Goal: Communication & Community: Answer question/provide support

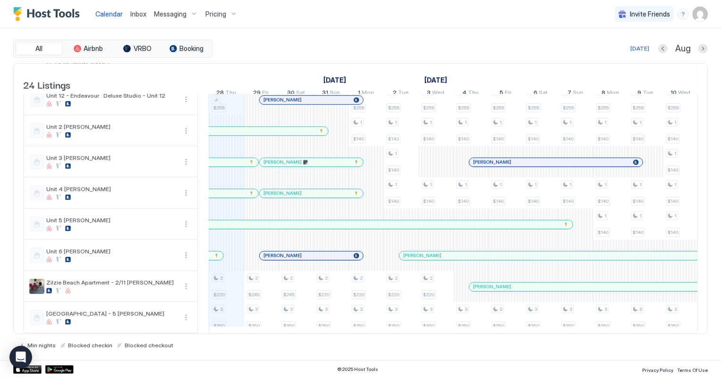
scroll to position [519, 0]
click at [301, 190] on div at bounding box center [302, 194] width 8 height 8
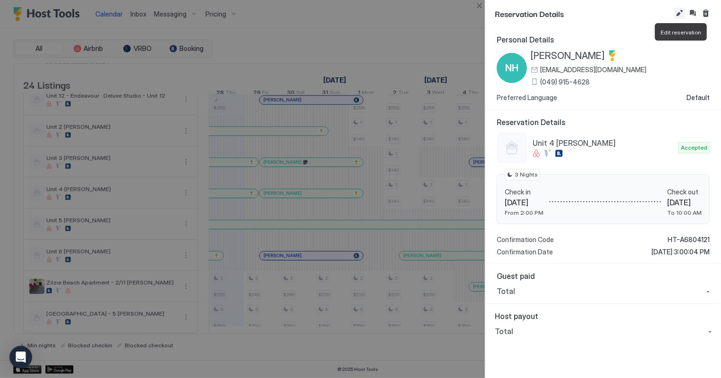
click at [678, 13] on button "Edit reservation" at bounding box center [679, 13] width 11 height 11
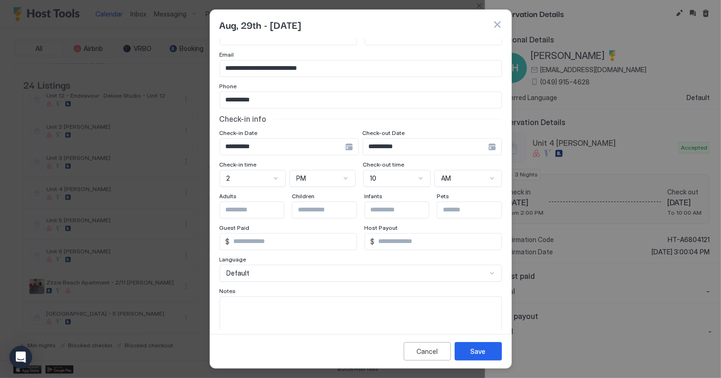
scroll to position [0, 0]
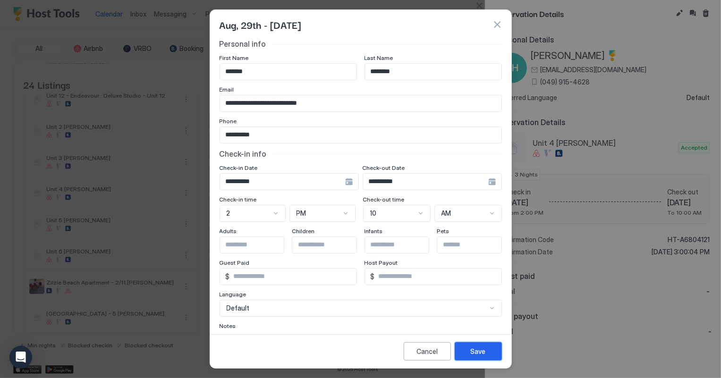
click at [472, 350] on div "Save" at bounding box center [478, 351] width 15 height 10
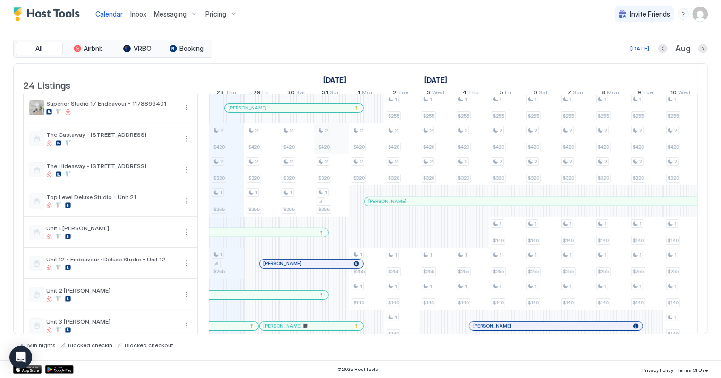
scroll to position [391, 0]
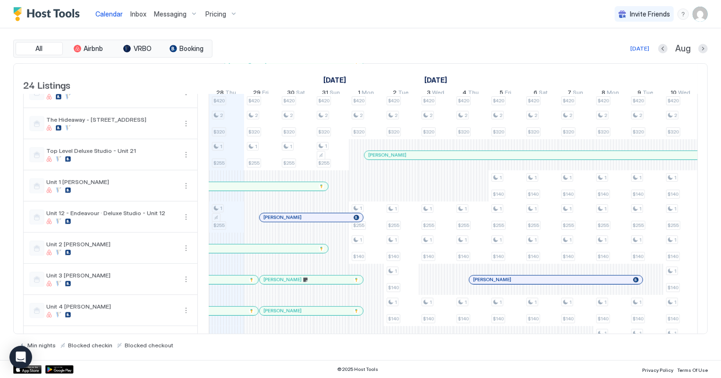
click at [297, 221] on div at bounding box center [298, 218] width 8 height 8
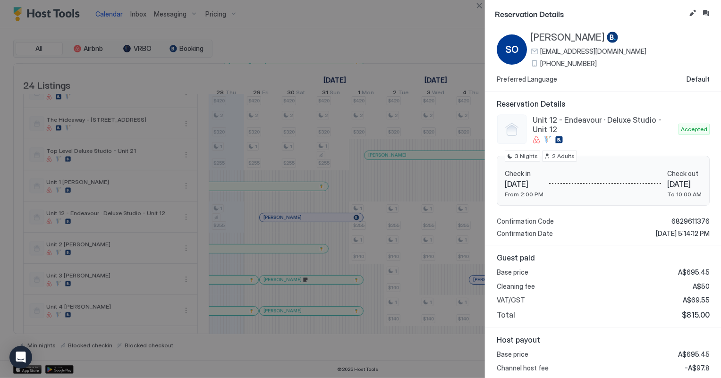
scroll to position [0, 0]
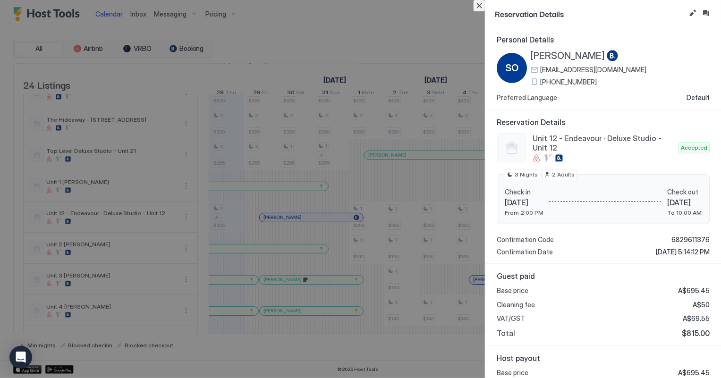
click at [479, 5] on button "Close" at bounding box center [478, 5] width 11 height 11
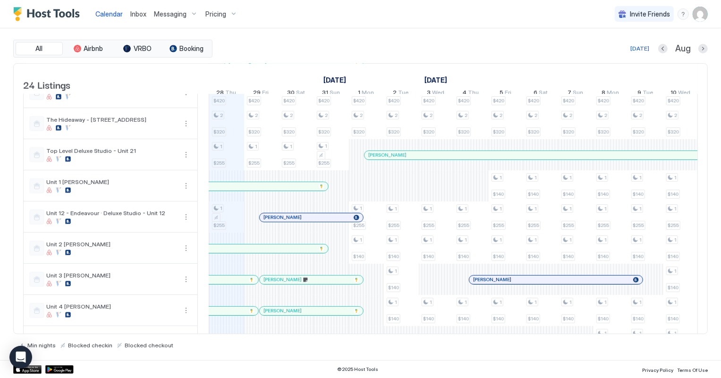
click at [134, 14] on span "Inbox" at bounding box center [138, 14] width 16 height 8
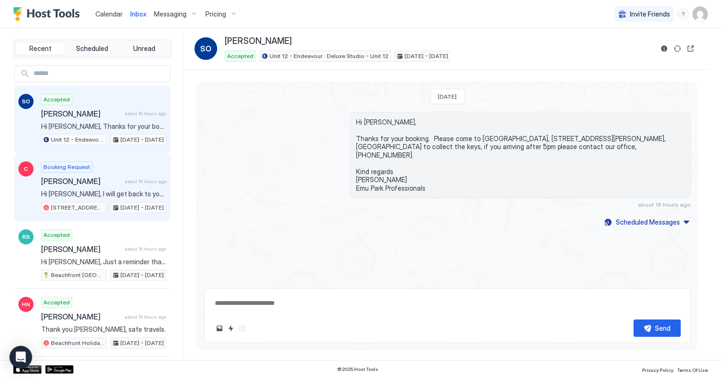
click at [108, 192] on span "Hi [PERSON_NAME], I will get back to you in the morning, I have to call the own…" at bounding box center [103, 194] width 125 height 8
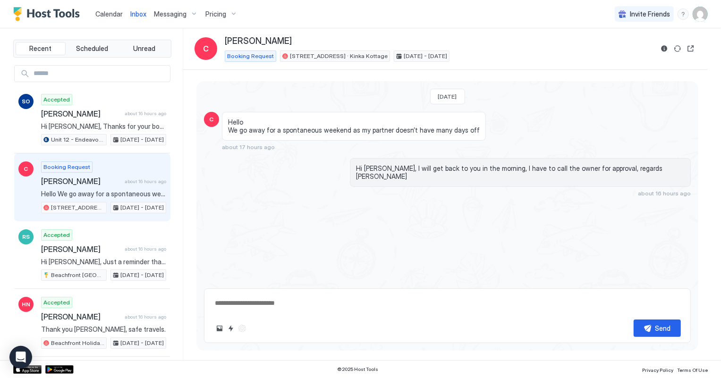
click at [107, 14] on span "Calendar" at bounding box center [108, 14] width 27 height 8
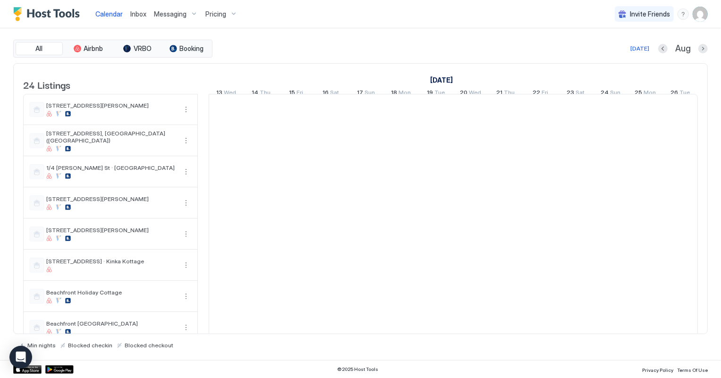
scroll to position [0, 524]
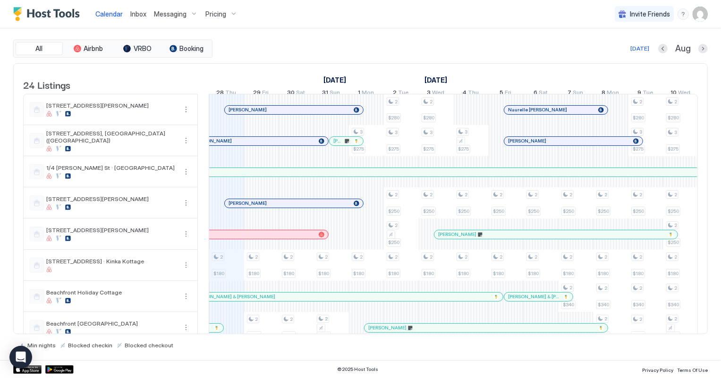
click at [143, 12] on span "Inbox" at bounding box center [138, 14] width 16 height 8
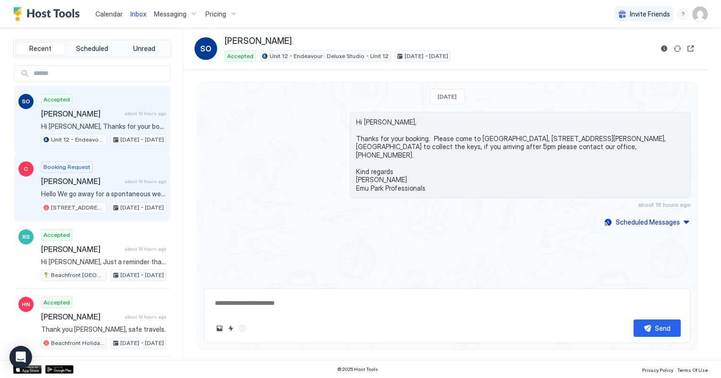
click at [102, 196] on span "Hello We go away for a spontaneous weekend as my partner doesn’t have many days…" at bounding box center [103, 194] width 125 height 8
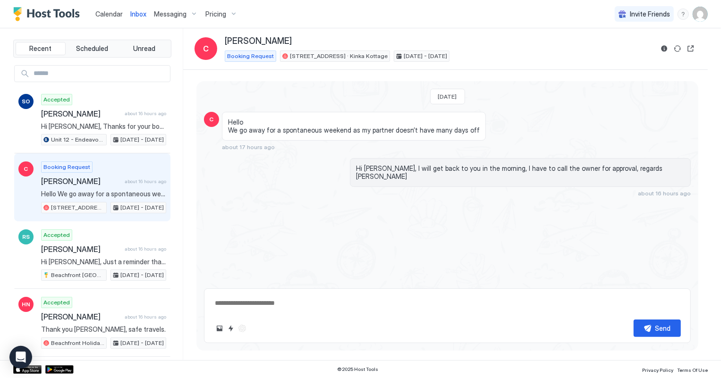
click at [103, 14] on span "Calendar" at bounding box center [108, 14] width 27 height 8
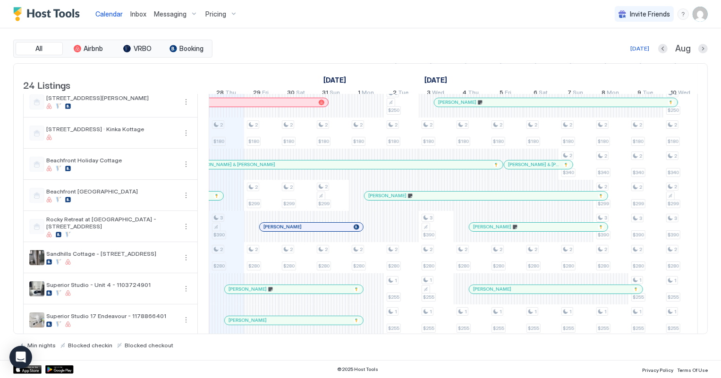
scroll to position [171, 0]
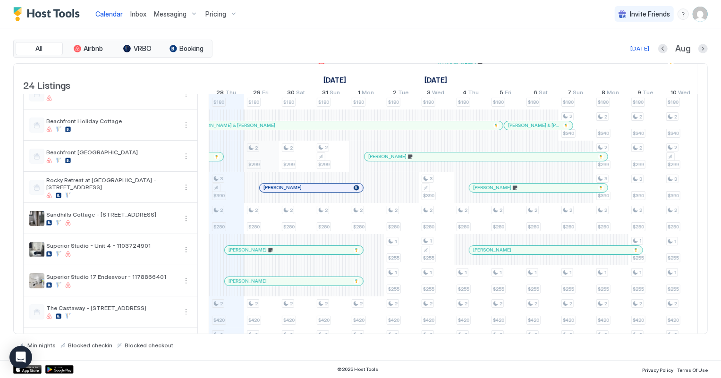
click at [253, 166] on div "2 $180 3 $390 2 $280 2 $420 2 $320 1 $255 1 $255 2 $220 3 $350 2 $180 2 $299 2 …" at bounding box center [628, 296] width 1886 height 747
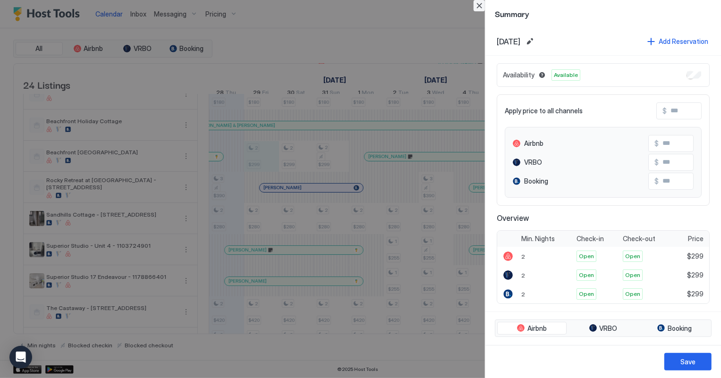
click at [480, 6] on button "Close" at bounding box center [478, 5] width 11 height 11
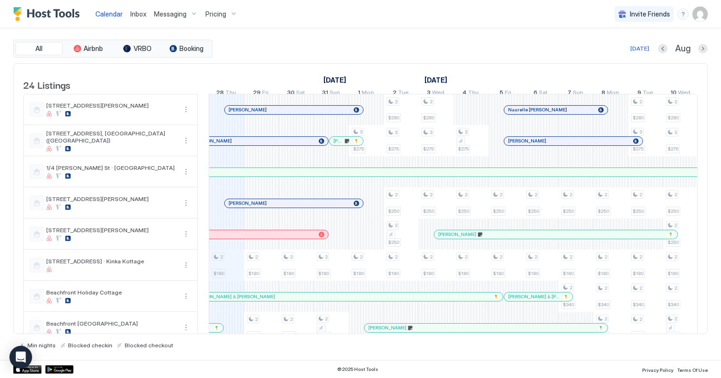
scroll to position [0, 0]
click at [275, 113] on div at bounding box center [275, 110] width 8 height 8
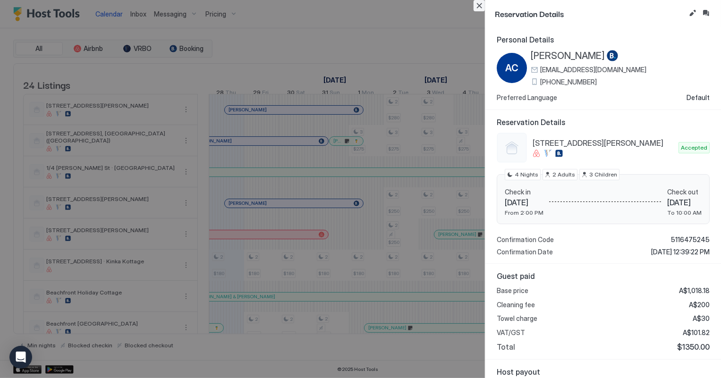
click at [481, 6] on button "Close" at bounding box center [478, 5] width 11 height 11
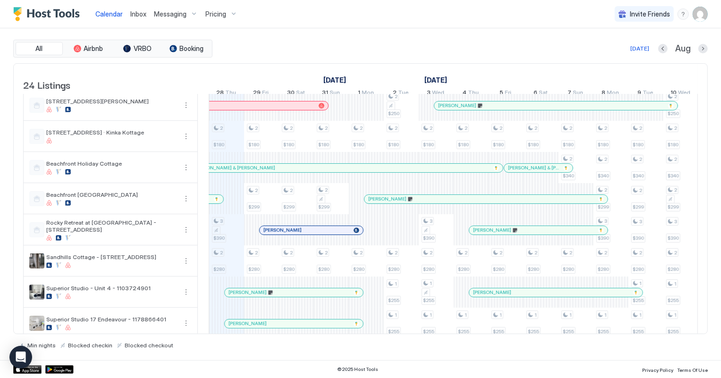
scroll to position [171, 0]
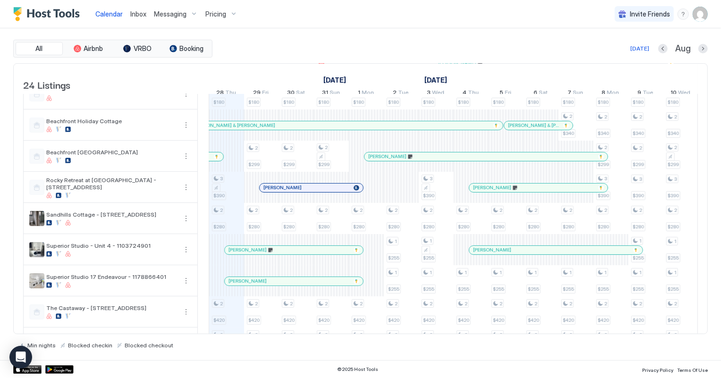
click at [134, 10] on span "Inbox" at bounding box center [138, 14] width 16 height 8
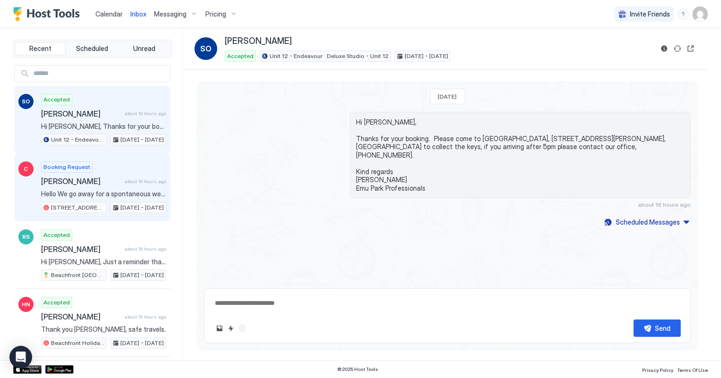
click at [97, 188] on div "Booking Request [PERSON_NAME] about 16 hours ago Hello We go away for a spontan…" at bounding box center [103, 187] width 125 height 52
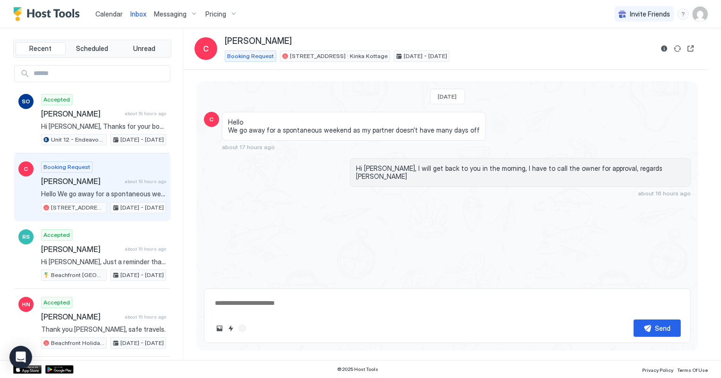
click at [111, 16] on span "Calendar" at bounding box center [108, 14] width 27 height 8
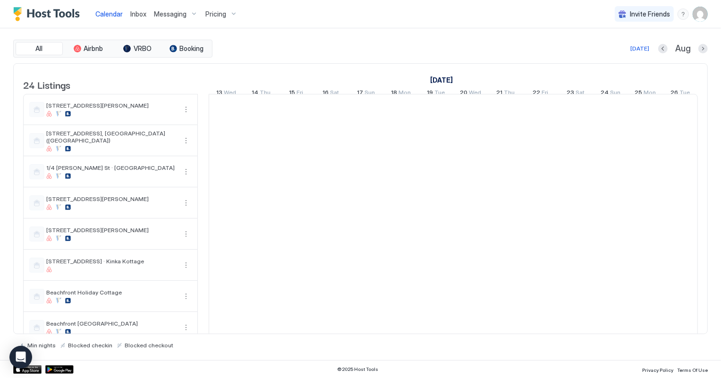
scroll to position [0, 524]
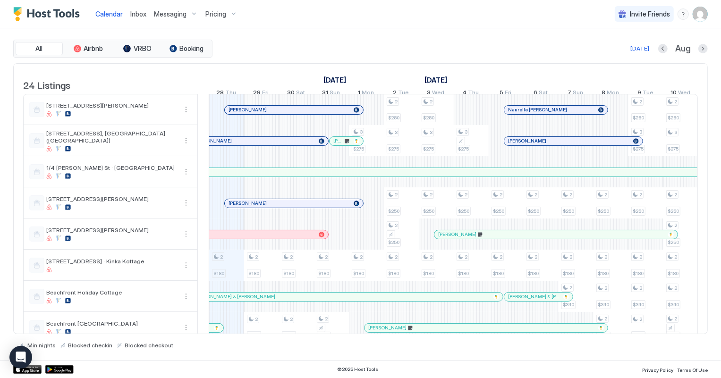
click at [140, 12] on span "Inbox" at bounding box center [138, 14] width 16 height 8
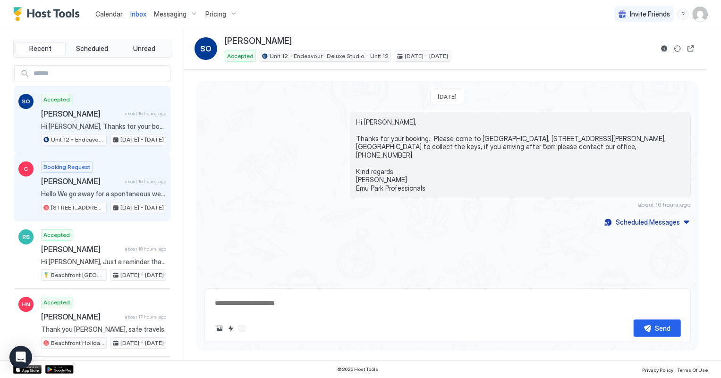
click at [95, 182] on span "[PERSON_NAME]" at bounding box center [81, 181] width 80 height 9
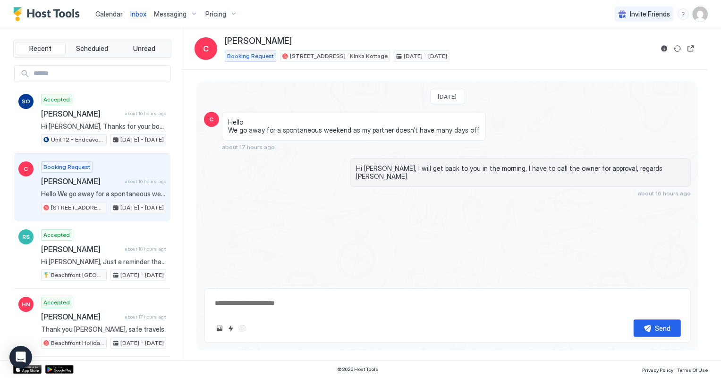
click at [104, 17] on span "Calendar" at bounding box center [108, 14] width 27 height 8
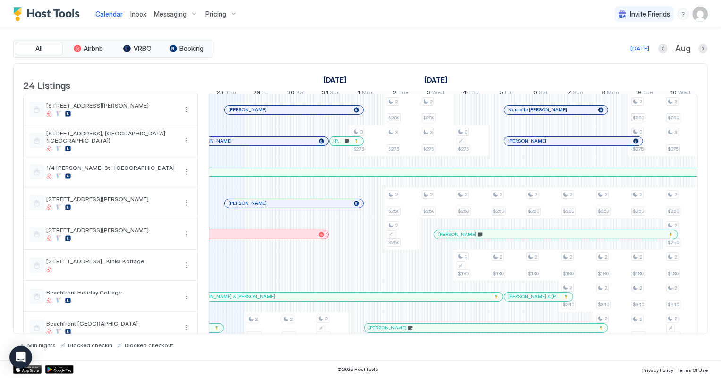
click at [139, 12] on span "Inbox" at bounding box center [138, 14] width 16 height 8
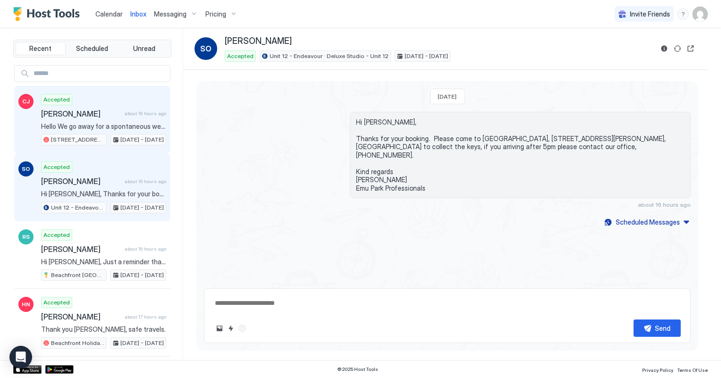
click at [105, 103] on div "Accepted [PERSON_NAME] about 16 hours ago Hello We go away for a spontaneous we…" at bounding box center [103, 120] width 125 height 52
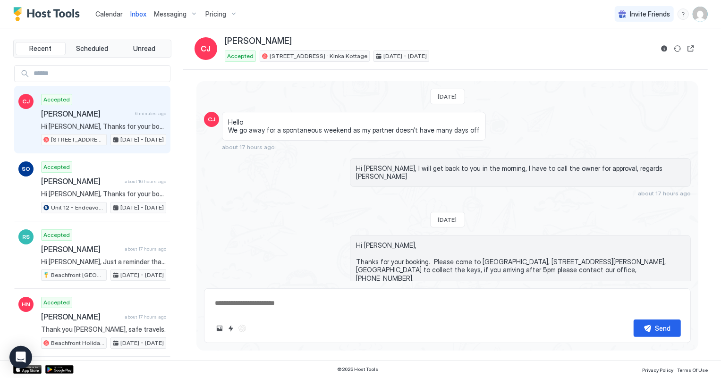
scroll to position [53, 0]
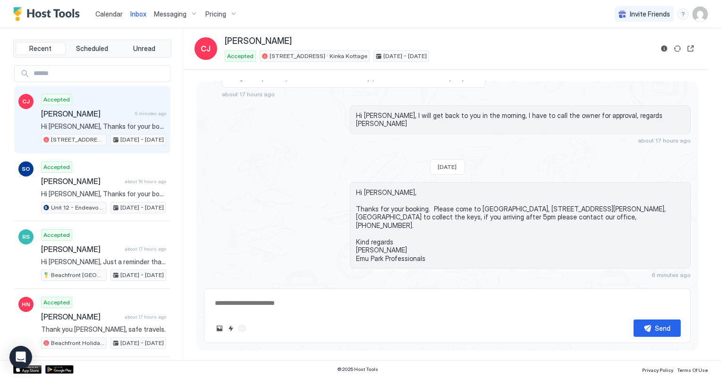
click at [116, 18] on link "Calendar" at bounding box center [108, 14] width 27 height 10
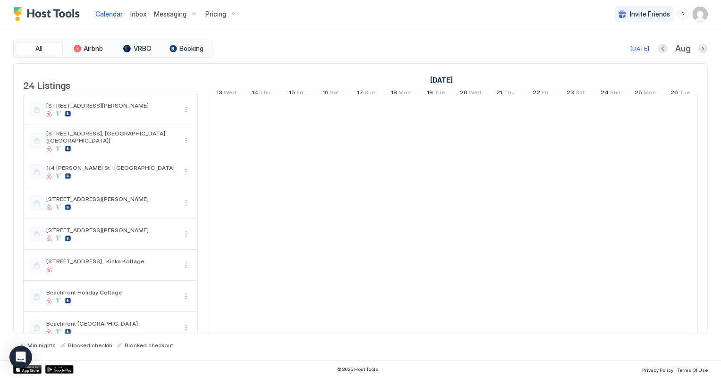
scroll to position [0, 524]
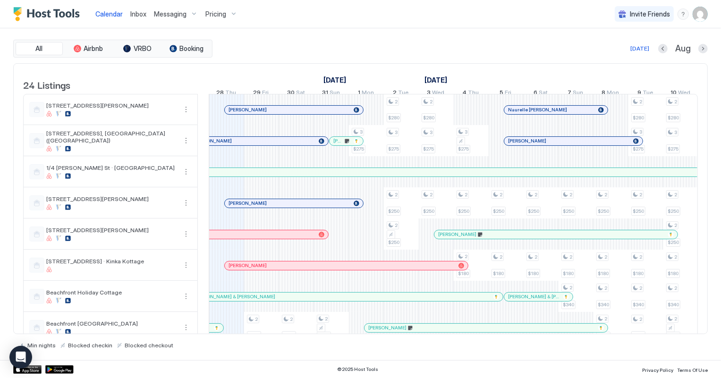
click at [348, 270] on div at bounding box center [349, 266] width 8 height 8
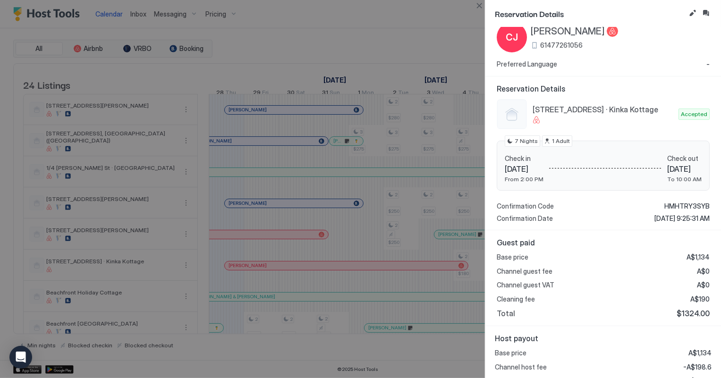
scroll to position [71, 0]
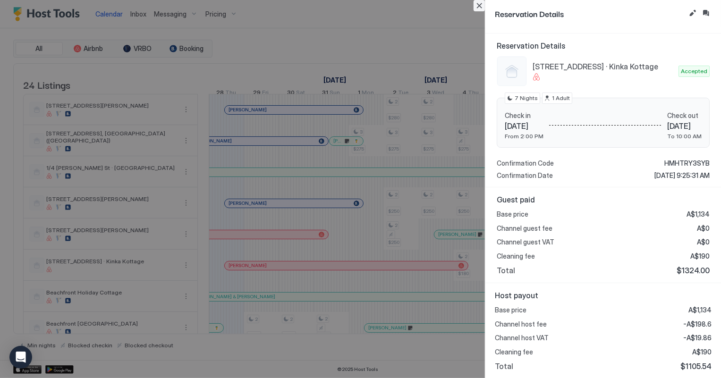
click at [481, 7] on button "Close" at bounding box center [478, 5] width 11 height 11
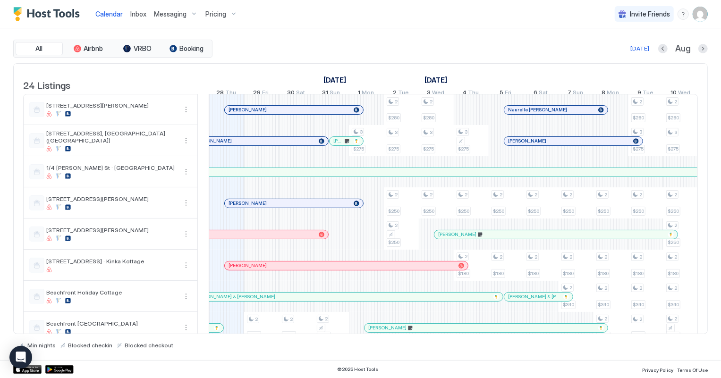
click at [285, 114] on div at bounding box center [285, 110] width 8 height 8
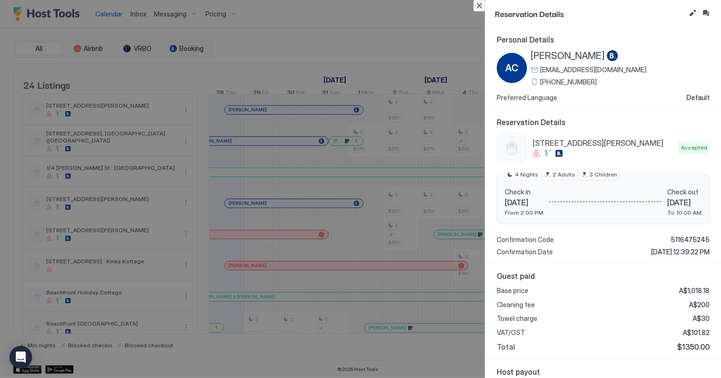
click at [479, 5] on button "Close" at bounding box center [478, 5] width 11 height 11
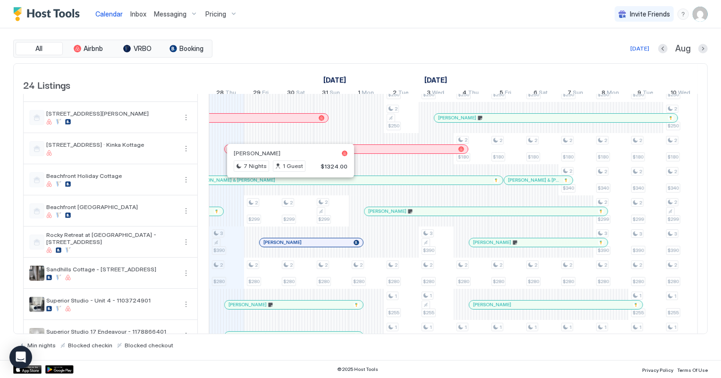
scroll to position [128, 0]
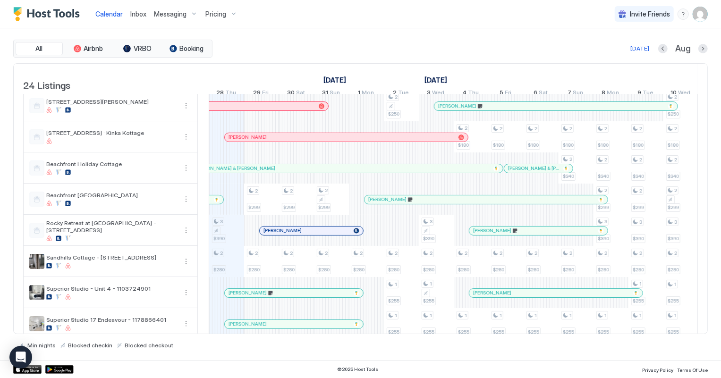
click at [0, 0] on div at bounding box center [0, 0] width 0 height 0
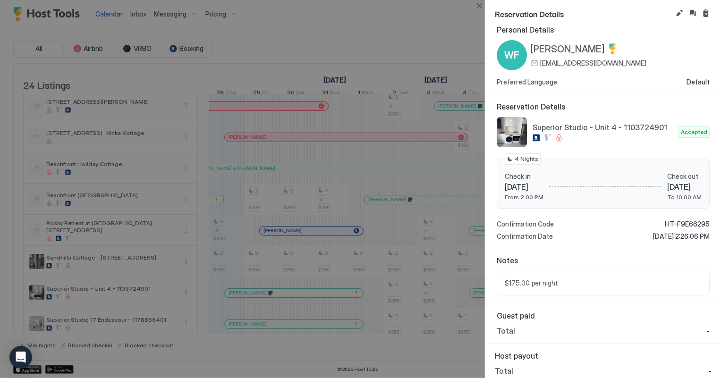
scroll to position [14, 0]
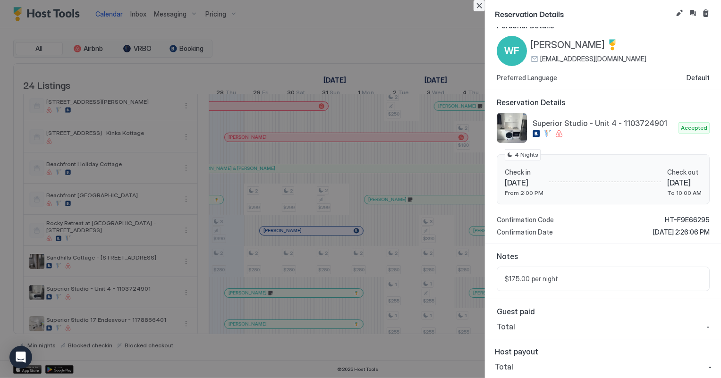
click at [476, 4] on button "Close" at bounding box center [478, 5] width 11 height 11
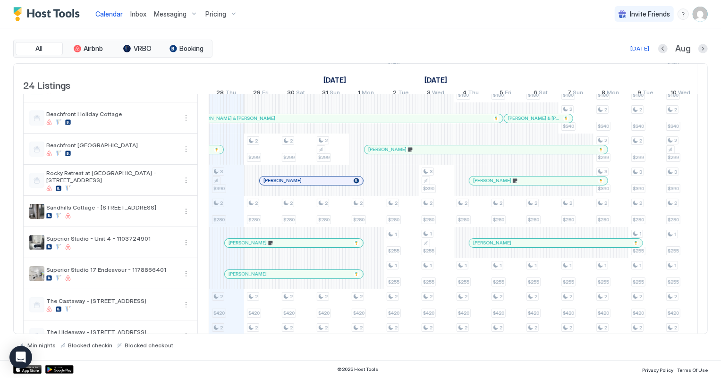
scroll to position [214, 0]
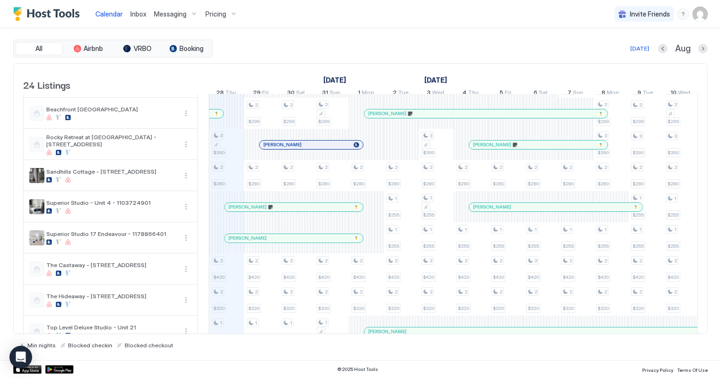
click at [285, 210] on div at bounding box center [285, 207] width 8 height 8
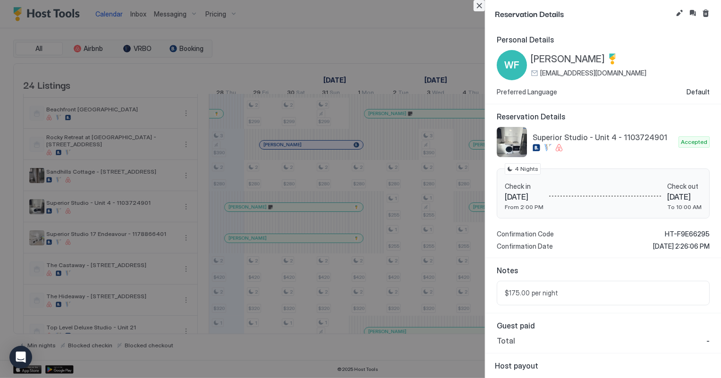
click at [477, 8] on button "Close" at bounding box center [478, 5] width 11 height 11
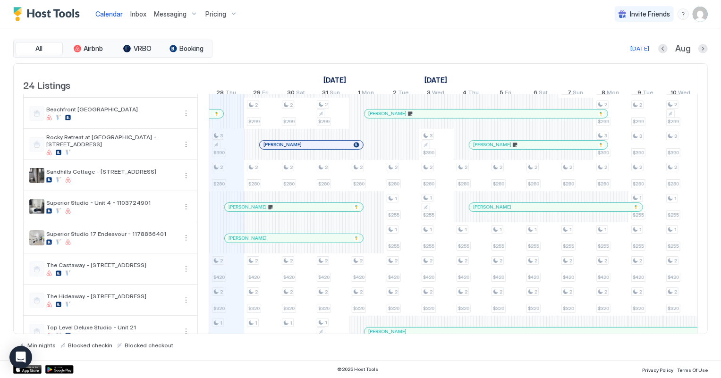
click at [272, 242] on div at bounding box center [273, 239] width 8 height 8
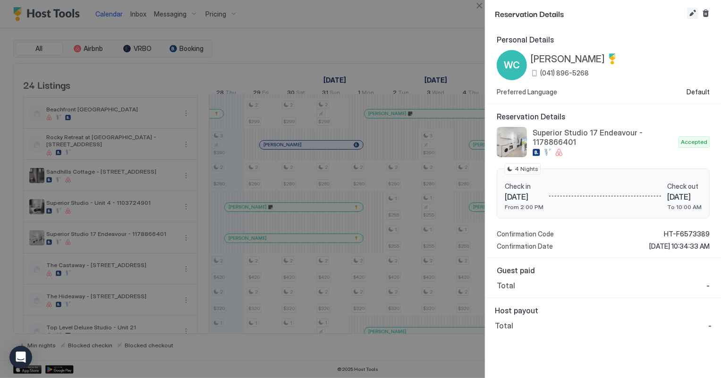
click at [694, 12] on button "Edit reservation" at bounding box center [692, 13] width 11 height 11
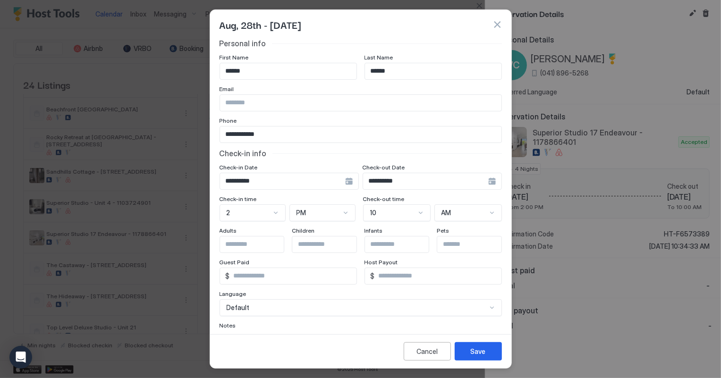
scroll to position [0, 0]
click at [431, 348] on div "Cancel" at bounding box center [426, 351] width 21 height 10
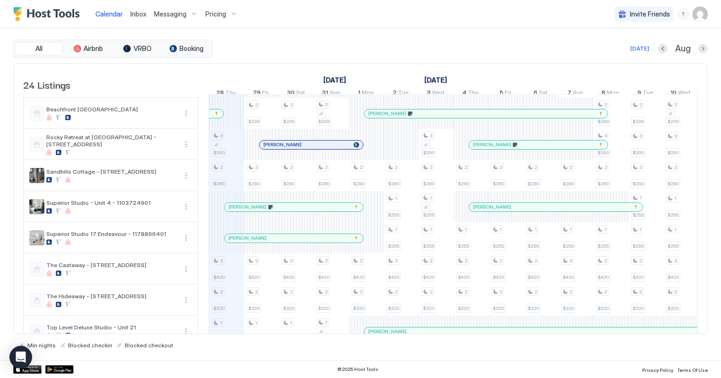
click at [309, 211] on div "[PERSON_NAME]" at bounding box center [294, 207] width 138 height 8
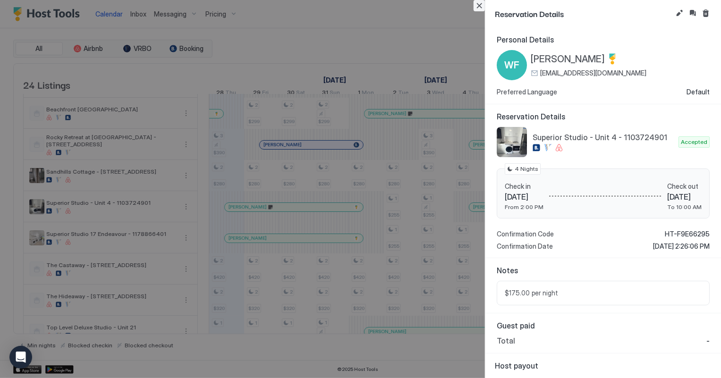
click at [479, 6] on button "Close" at bounding box center [478, 5] width 11 height 11
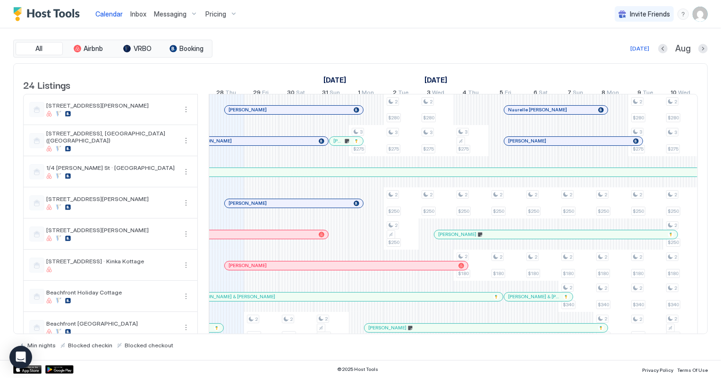
click at [229, 270] on div at bounding box center [230, 266] width 8 height 8
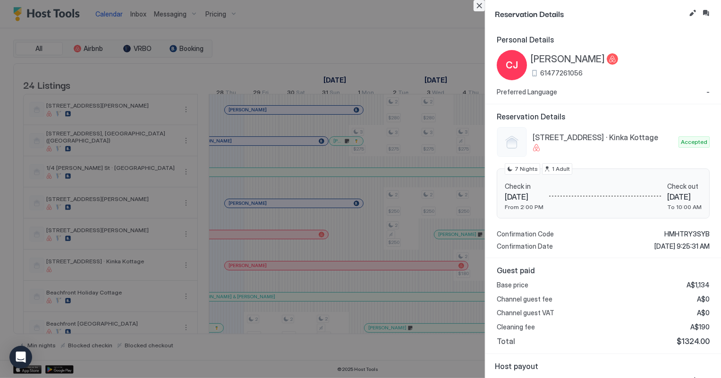
click at [480, 6] on button "Close" at bounding box center [478, 5] width 11 height 11
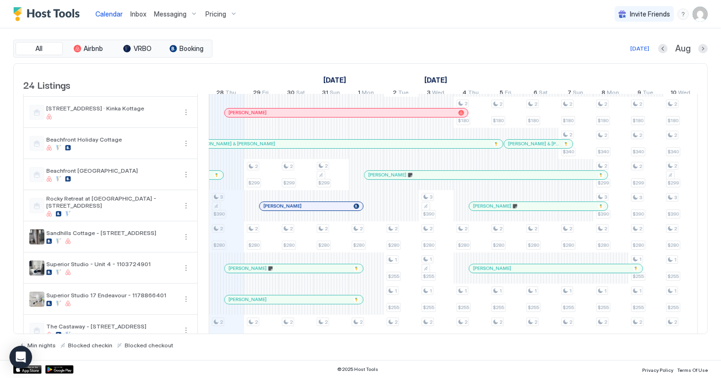
scroll to position [214, 0]
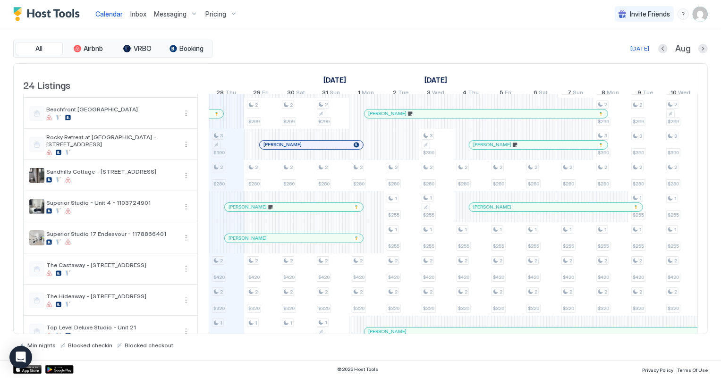
click at [131, 9] on link "Inbox" at bounding box center [138, 14] width 16 height 10
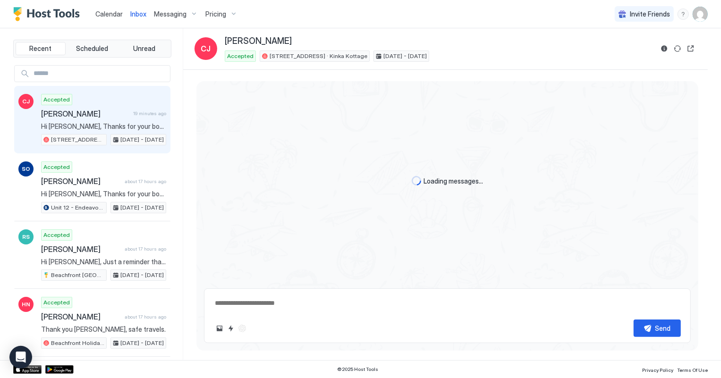
scroll to position [85, 0]
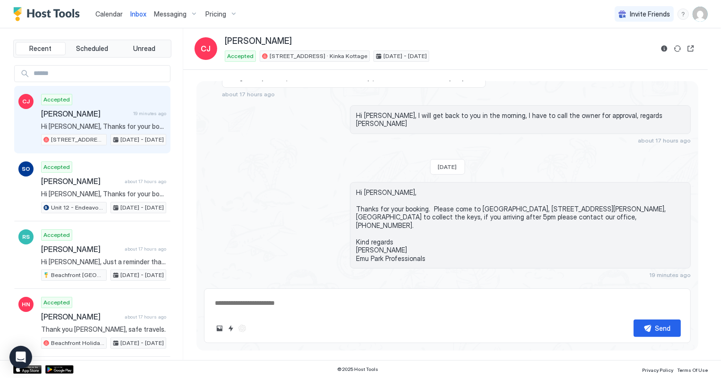
click at [110, 14] on span "Calendar" at bounding box center [108, 14] width 27 height 8
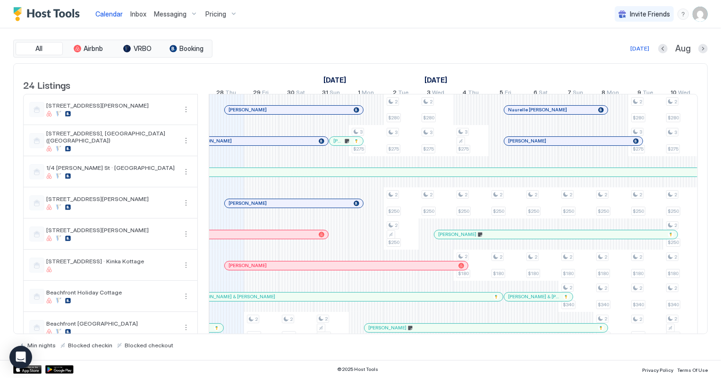
click at [137, 15] on span "Inbox" at bounding box center [138, 14] width 16 height 8
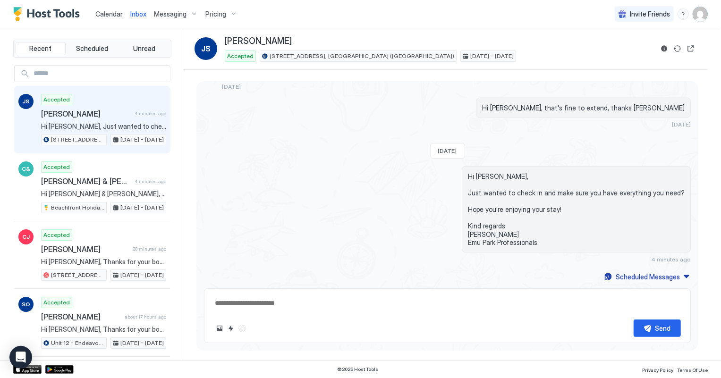
click at [110, 14] on span "Calendar" at bounding box center [108, 14] width 27 height 8
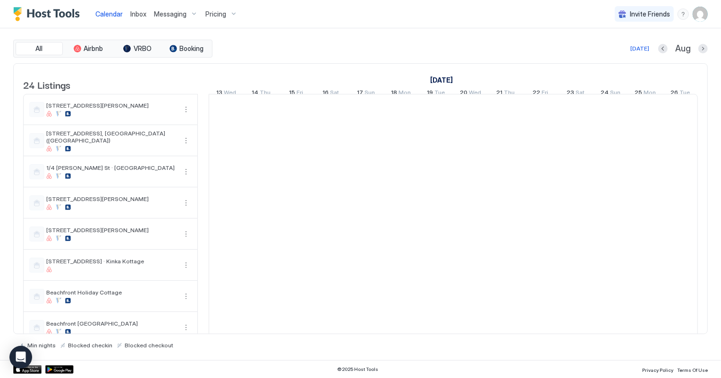
scroll to position [0, 524]
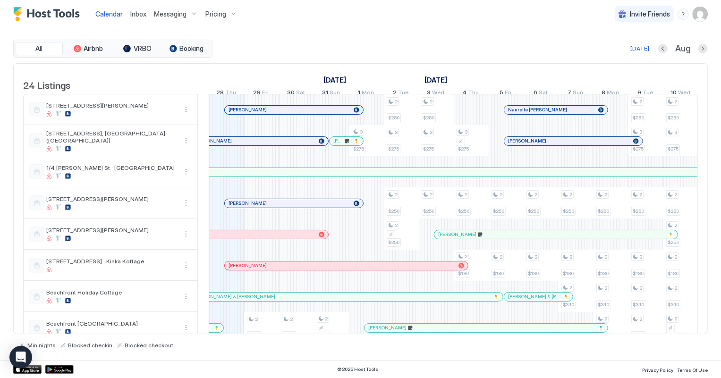
click at [141, 13] on span "Inbox" at bounding box center [138, 14] width 16 height 8
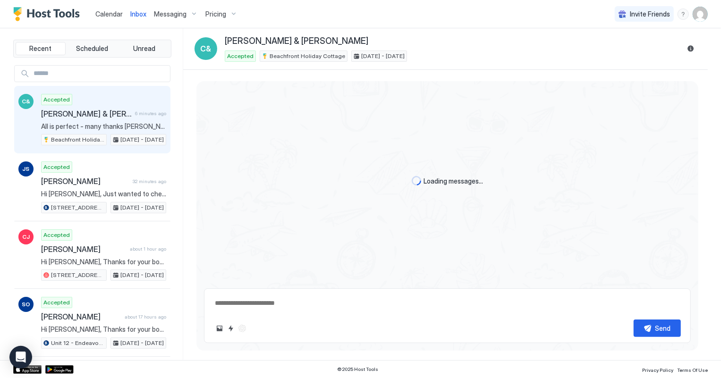
scroll to position [184, 0]
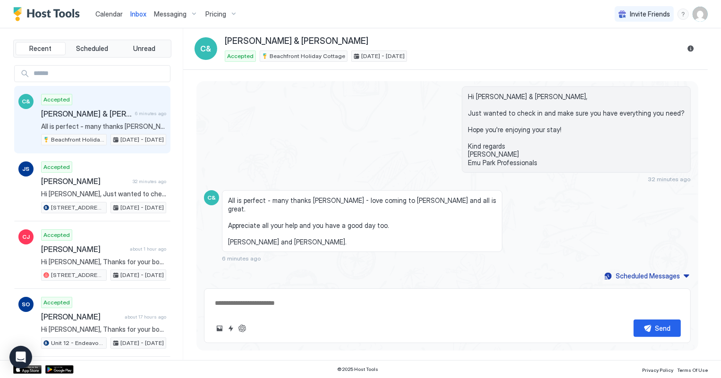
click at [94, 120] on div "Accepted [PERSON_NAME] & [PERSON_NAME] 6 minutes ago All is perfect - many than…" at bounding box center [103, 120] width 125 height 52
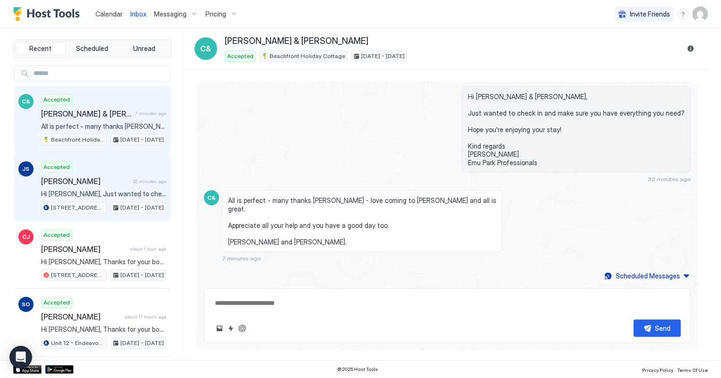
click at [79, 181] on span "[PERSON_NAME]" at bounding box center [85, 181] width 88 height 9
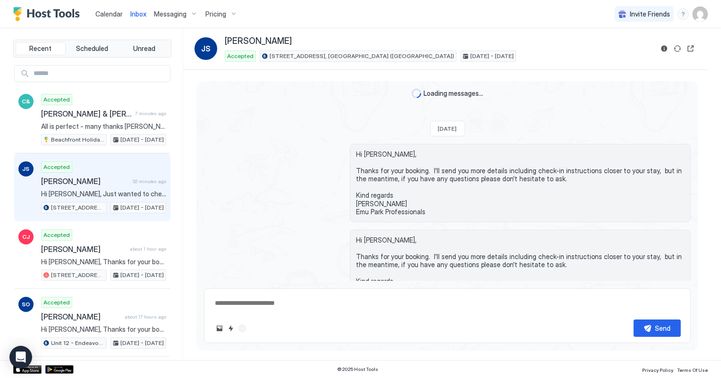
scroll to position [923, 0]
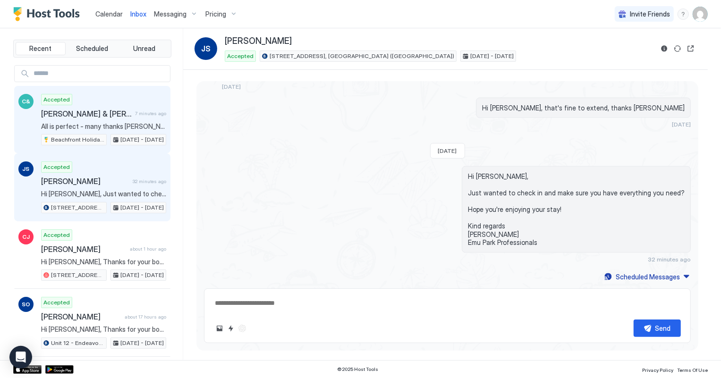
click at [94, 124] on span "All is perfect - many thanks [PERSON_NAME] - love coming to [PERSON_NAME] and a…" at bounding box center [103, 126] width 125 height 8
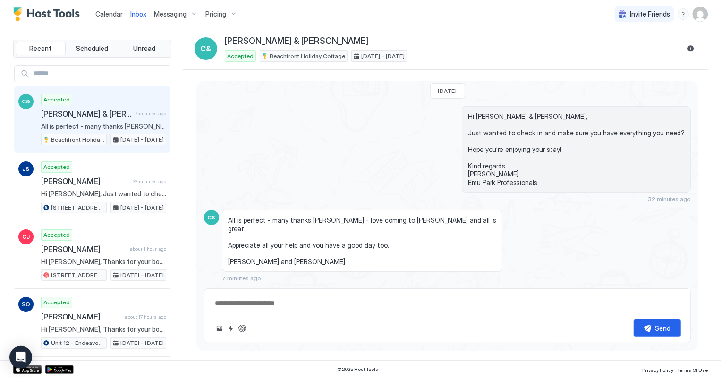
type textarea "*"
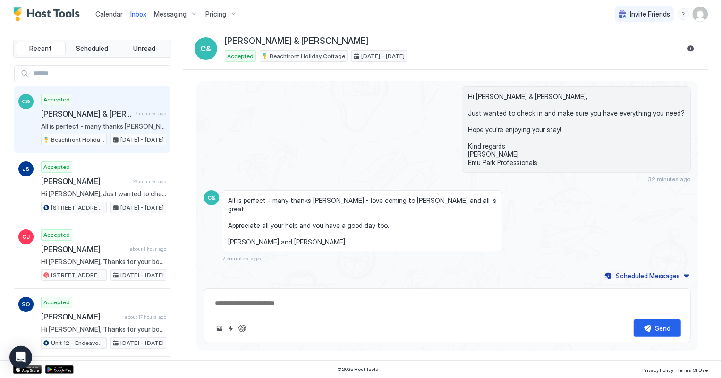
click at [103, 15] on span "Calendar" at bounding box center [108, 14] width 27 height 8
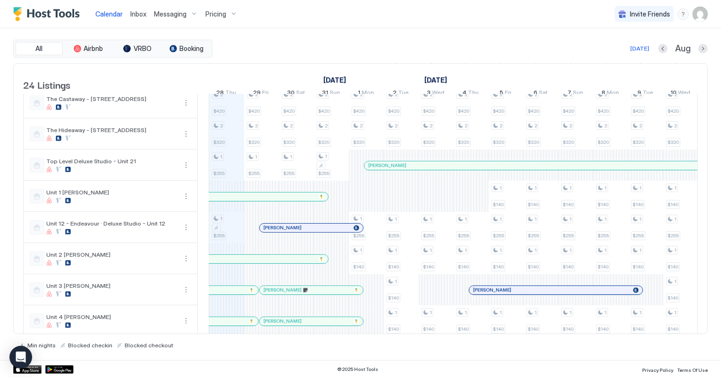
scroll to position [386, 0]
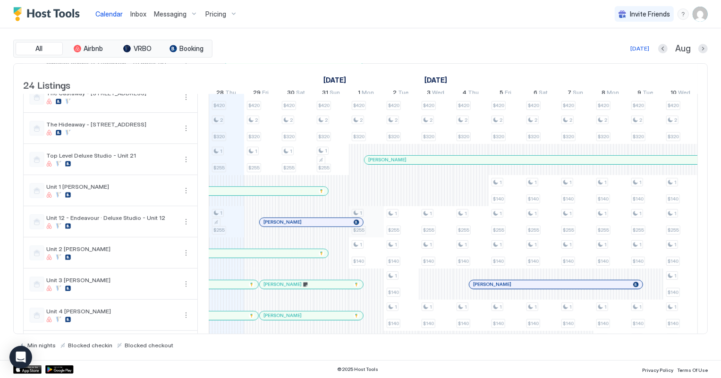
click at [373, 231] on div "3 $390 2 $280 2 $420 2 $320 1 $255 1 $255 2 $220 3 $350 2 $299 2 $280 2 $420 2 …" at bounding box center [628, 81] width 1886 height 747
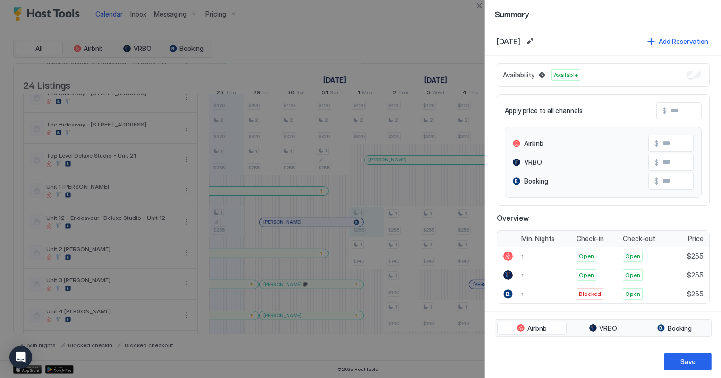
click at [683, 78] on div "Availability Available" at bounding box center [603, 75] width 213 height 24
click at [680, 361] on button "Save" at bounding box center [687, 361] width 47 height 17
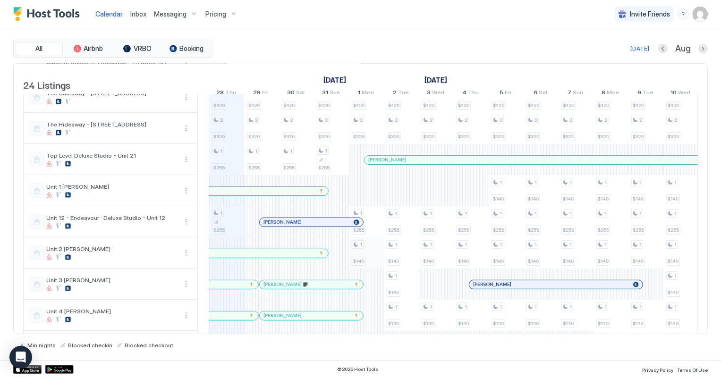
click at [377, 262] on div "3 $390 2 $280 2 $420 2 $320 1 $255 1 $255 2 $220 3 $350 2 $299 2 $280 2 $420 2 …" at bounding box center [628, 81] width 1886 height 747
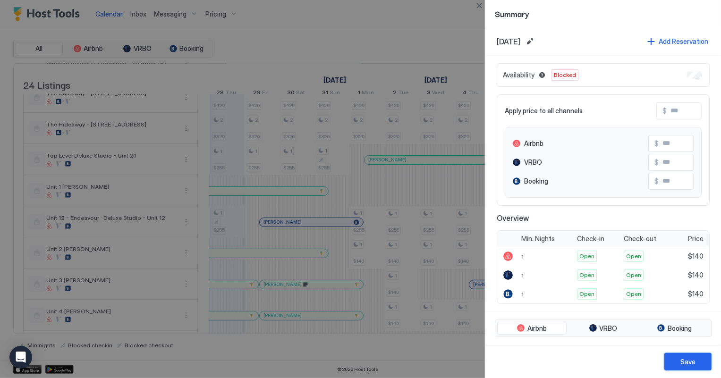
click at [698, 358] on button "Save" at bounding box center [687, 361] width 47 height 17
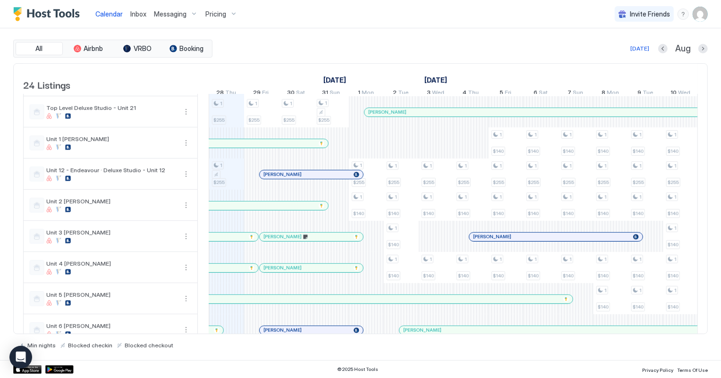
scroll to position [519, 0]
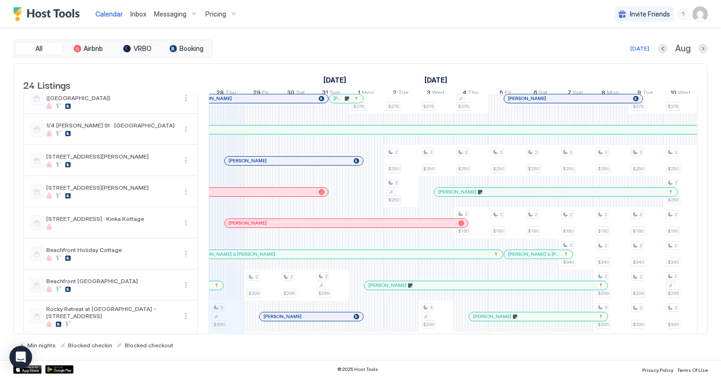
scroll to position [85, 0]
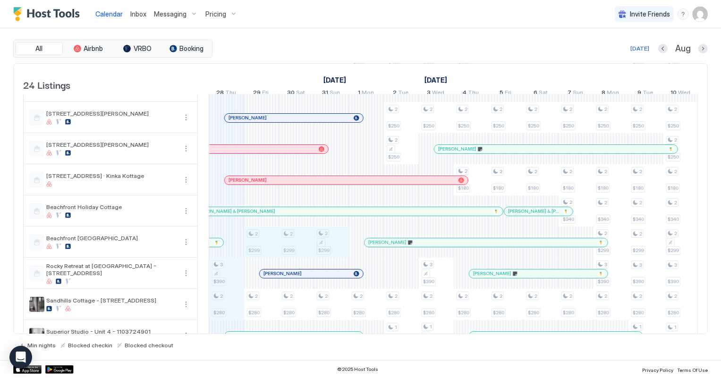
drag, startPoint x: 255, startPoint y: 250, endPoint x: 322, endPoint y: 251, distance: 66.6
click at [322, 251] on div "3 $390 2 $280 2 $420 2 $320 1 $255 1 $255 2 $220 3 $350 2 $299 2 $280 2 $420 2 …" at bounding box center [628, 382] width 1886 height 747
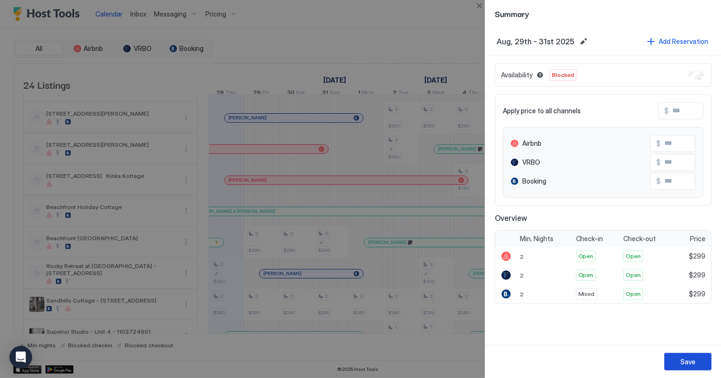
click at [695, 354] on button "Save" at bounding box center [687, 361] width 47 height 17
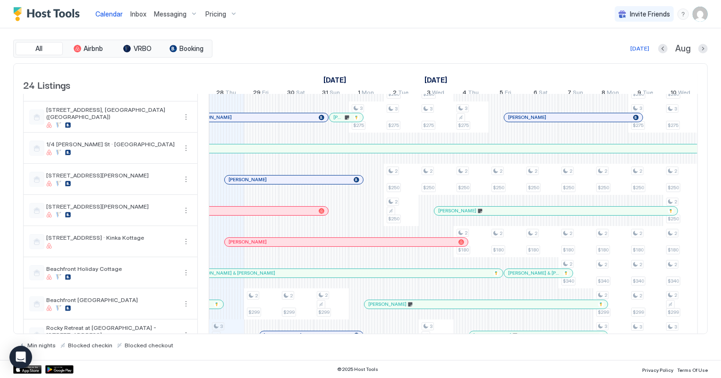
scroll to position [0, 0]
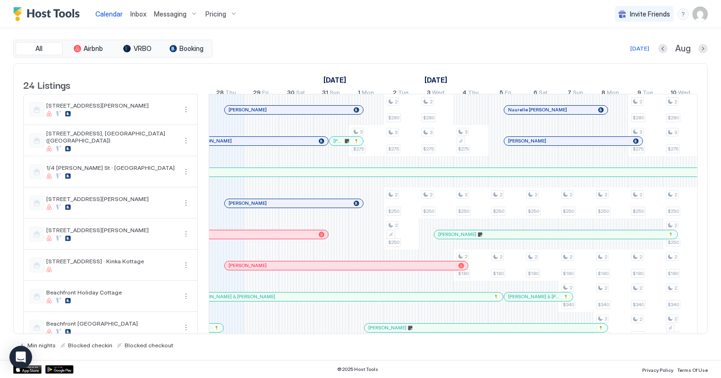
click at [141, 13] on span "Inbox" at bounding box center [138, 14] width 16 height 8
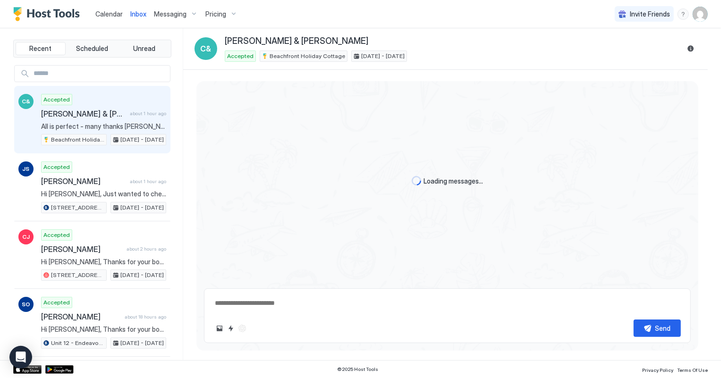
scroll to position [184, 0]
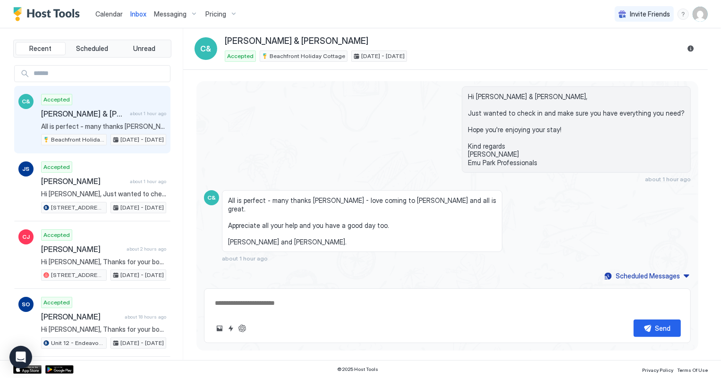
click at [103, 14] on span "Calendar" at bounding box center [108, 14] width 27 height 8
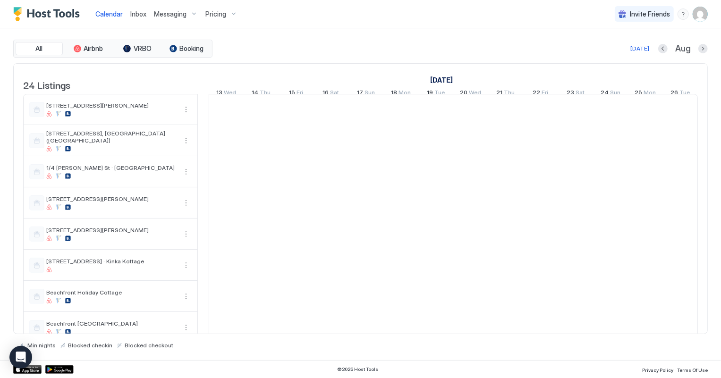
scroll to position [0, 524]
